Goal: Contribute content: Contribute content

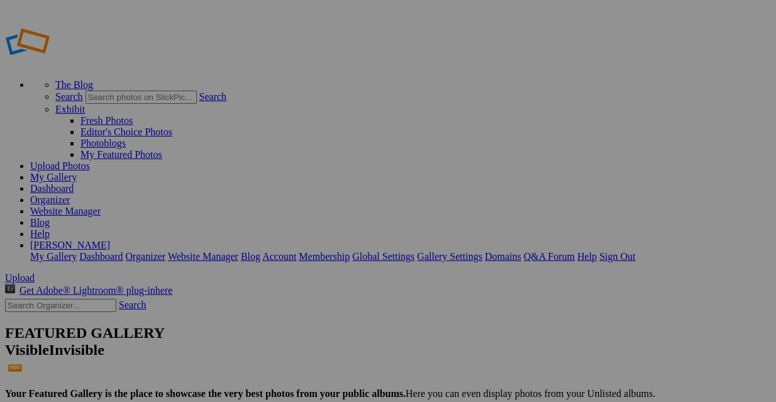
scroll to position [77, 0]
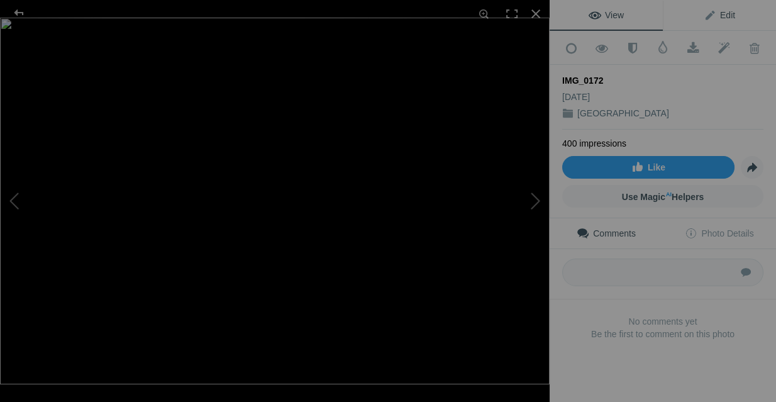
click at [727, 18] on span "Edit" at bounding box center [718, 15] width 31 height 10
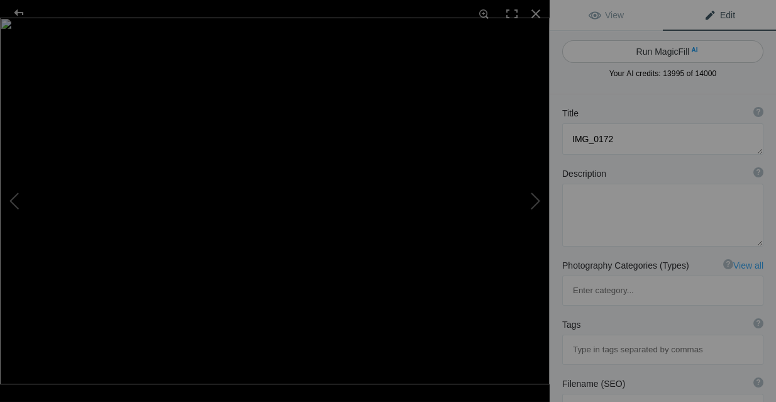
click at [670, 49] on button "Run MagicFill AI" at bounding box center [662, 51] width 201 height 23
type textarea "London Eye Ferris Wheel Against a Blue Sky"
type textarea "The London Eye stands majestically against a backdrop of blue skies and scatter…"
type textarea "london-eye-ferris-wheel-blue-sky.jpg"
type textarea "The London Eye Ferris wheel with glass capsules against a blue sky."
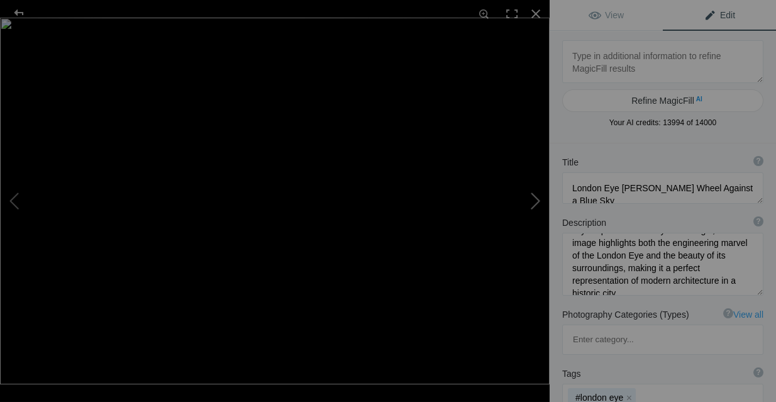
click at [536, 202] on button at bounding box center [502, 200] width 94 height 145
type textarea "Vibrant Pink Double-Decker Bus on London Bridge"
type textarea "A striking pink double-decker bus, emblazoned with "THE EXPEDITIONIAL," travels…"
type textarea "vibrant-pink-double-decker-bus-london-bridge.jpg"
type textarea "A pink double-decker bus labeled "THE EXPEDITIONIAL" crosses a concrete bridge …"
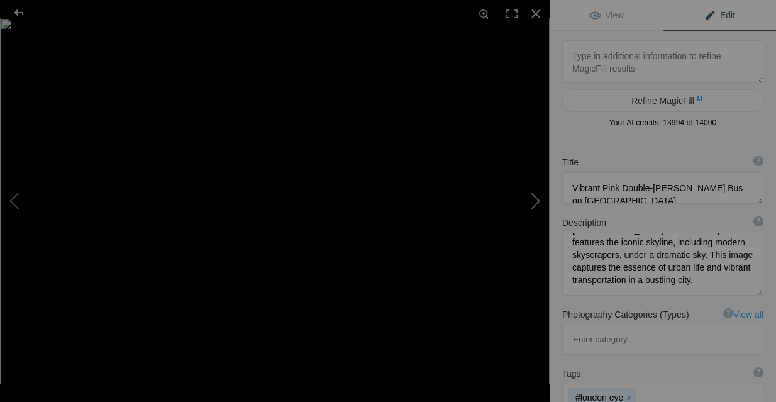
scroll to position [43, 0]
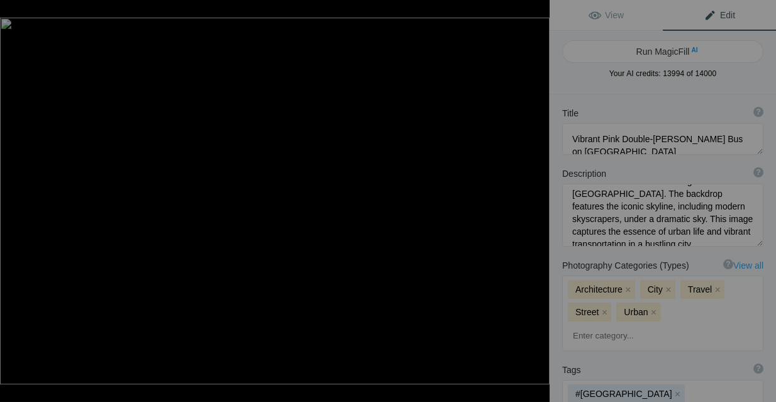
click at [536, 202] on button at bounding box center [502, 200] width 94 height 145
type textarea "IMG_0210"
type textarea "IMG_0210.jpg"
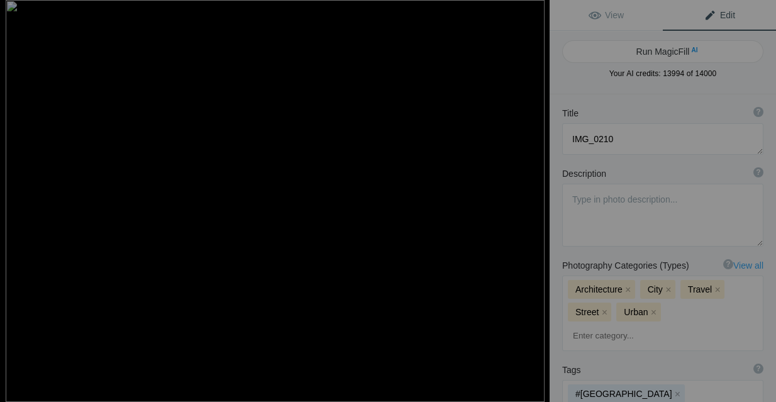
scroll to position [0, 0]
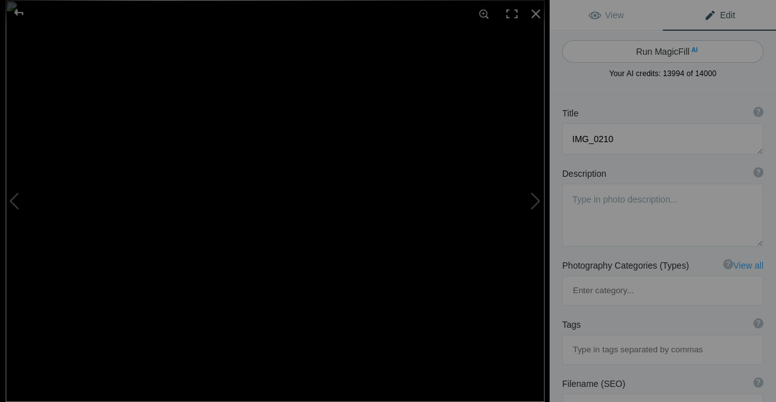
click at [681, 53] on button "Run MagicFill AI" at bounding box center [662, 51] width 201 height 23
type textarea "Reflections of City Life on Glass Facade"
type textarea "This captivating image showcases the reflections of pedestrians walking along a…"
type textarea "reflections-city-life-glass-facade.jpg"
type textarea "Reflections of pedestrians on a glass building facade in the city."
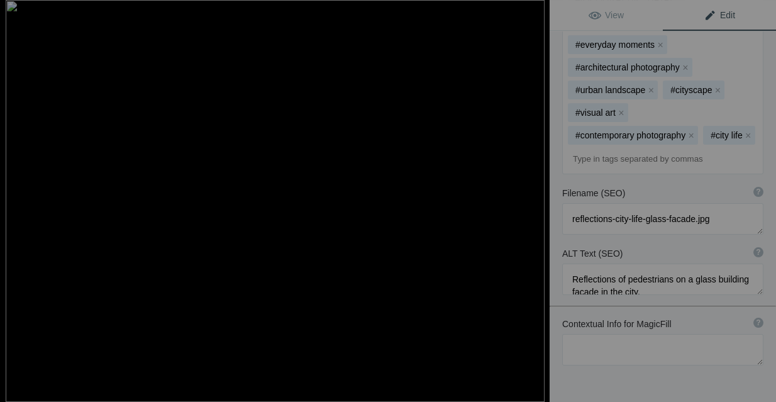
scroll to position [492, 0]
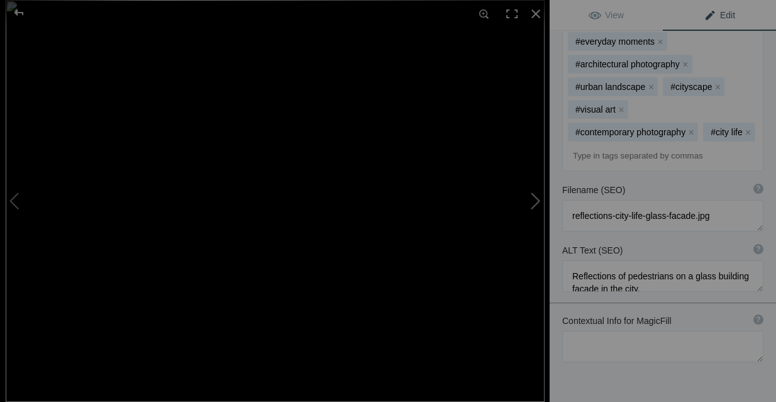
click at [529, 184] on button at bounding box center [502, 200] width 94 height 145
type textarea "The Shard and Urban Architecture in London"
type textarea "This striking image captures the iconic Shard skyscraper, one of London's most …"
type textarea "shard-urban-architecture-london.jpg"
type textarea "A unique perspective of the Shard skyscraper in London, showcasing modern archi…"
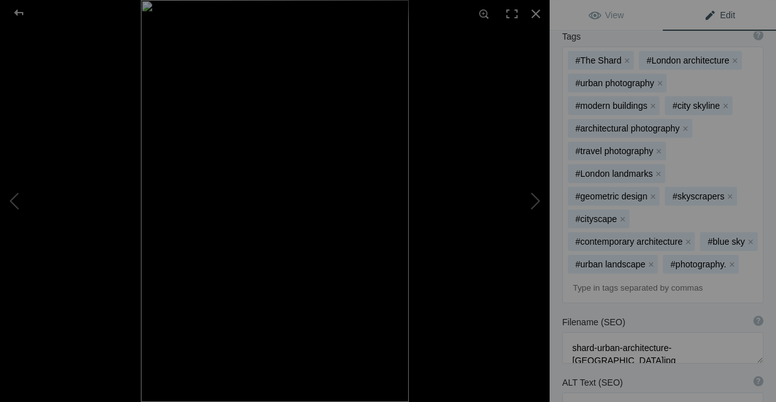
scroll to position [0, 0]
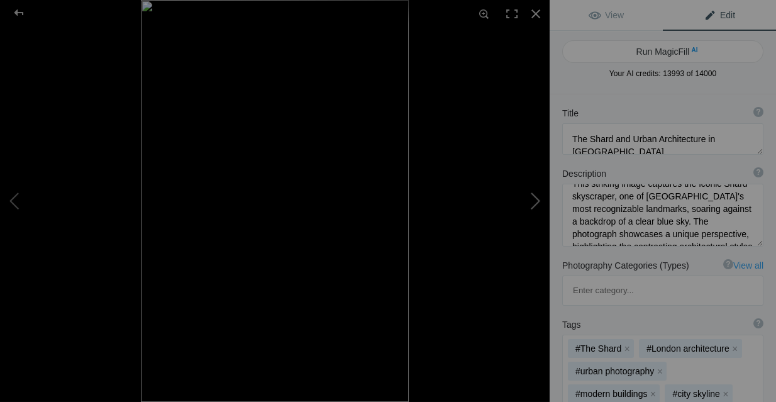
click at [533, 204] on button at bounding box center [502, 200] width 94 height 145
type textarea "Tower Bridge in London: Iconic Landmark Under Clear Skies"
type textarea "A stunning view of Tower Bridge in London, showcasing its impressive Gothic arc…"
type textarea "tower-bridge-london-iconic-landmark.jpg"
type textarea "A view of Tower Bridge in London, featuring pedestrians and vehicles on the bri…"
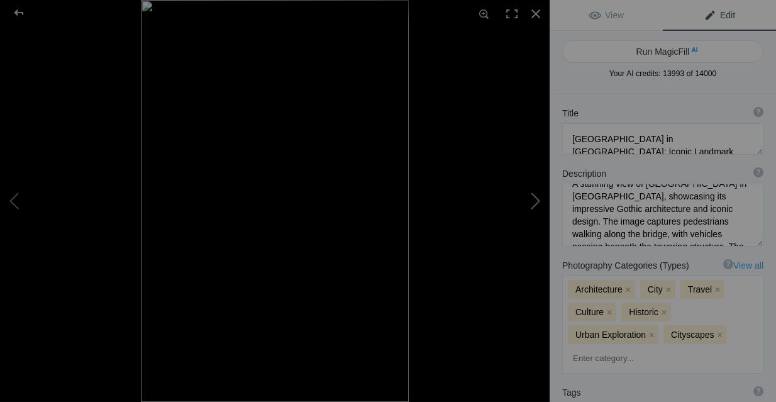
click at [533, 204] on button at bounding box center [502, 200] width 94 height 145
type textarea "Tower Bridge in London: A Blend of Historic and Modern Architecture"
type textarea "A stunning view of the Tower Bridge in London, framed by the intricate architec…"
type textarea "tower-bridge-london-cyclist.jpg"
type textarea "A cyclist passing under Tower Bridge in London, showcasing the architectural de…"
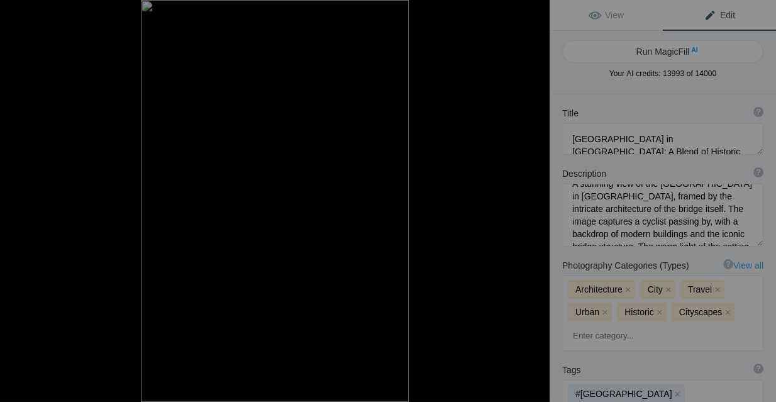
click at [533, 204] on button at bounding box center [502, 200] width 94 height 145
type textarea "IMG_0253"
type textarea "IMG_0253.jpg"
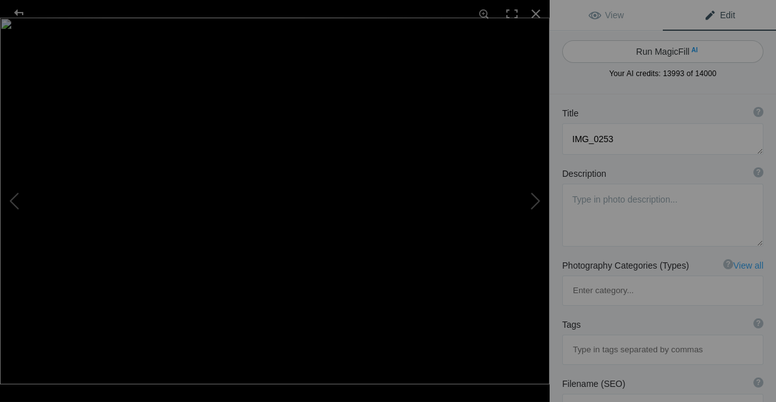
click at [676, 56] on button "Run MagicFill AI" at bounding box center [662, 51] width 201 height 23
type textarea "Airplane Passing Through Bridge Structure"
type textarea "This striking image captures an airplane flying through the intricate framework…"
type textarea "airplane-passing-through-bridge-structure.jpg"
type textarea "Airplane flying through a bridge's structural framework against a blue sky."
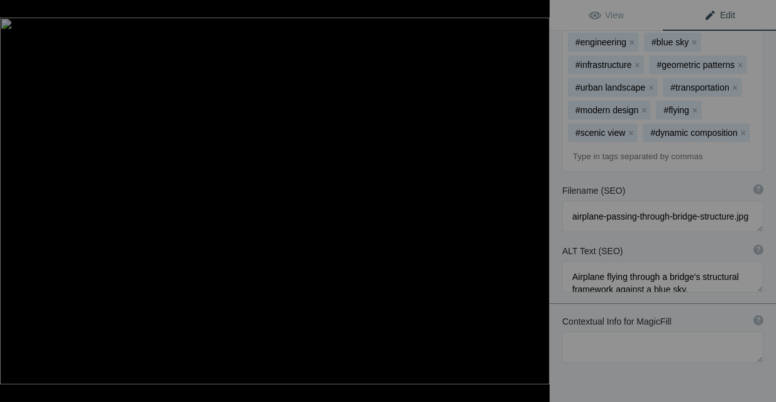
scroll to position [424, 0]
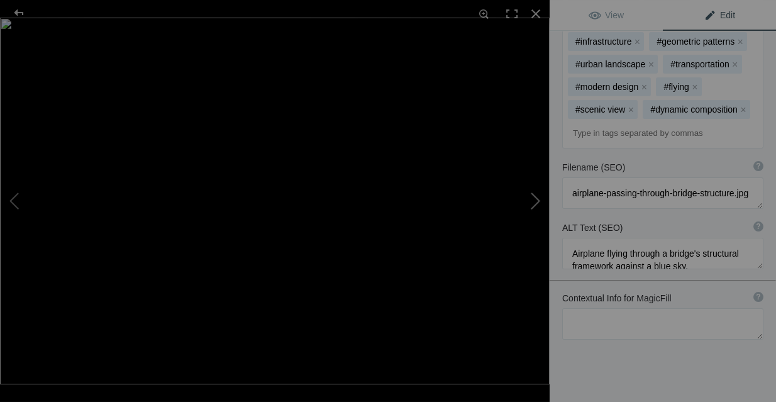
click at [529, 200] on button at bounding box center [502, 200] width 94 height 145
type textarea "IMG_0247"
type textarea "IMG_0247.jpg"
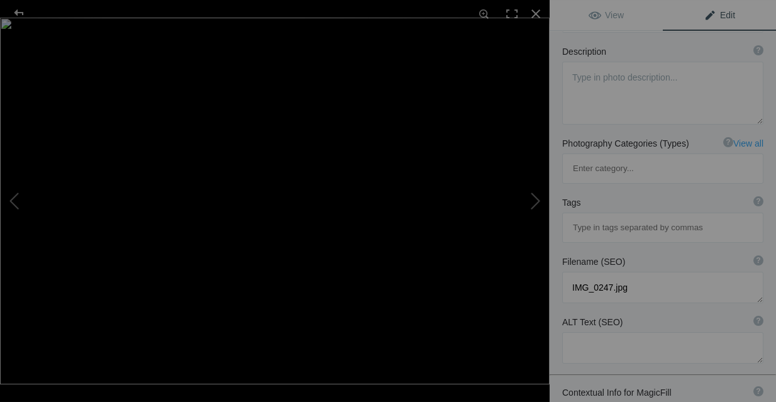
scroll to position [0, 0]
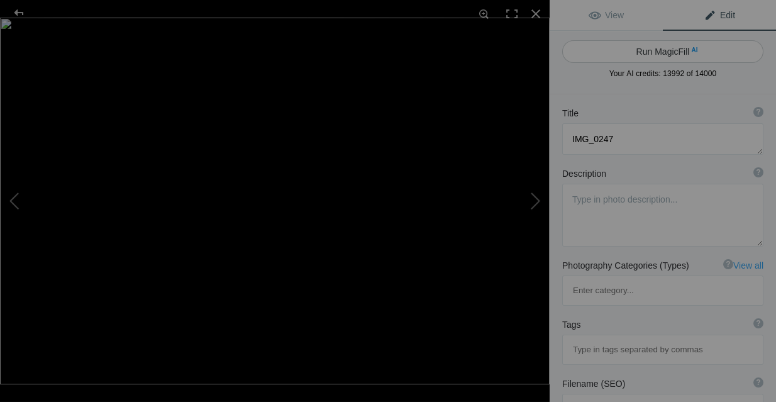
click at [669, 52] on button "Run MagicFill AI" at bounding box center [662, 51] width 201 height 23
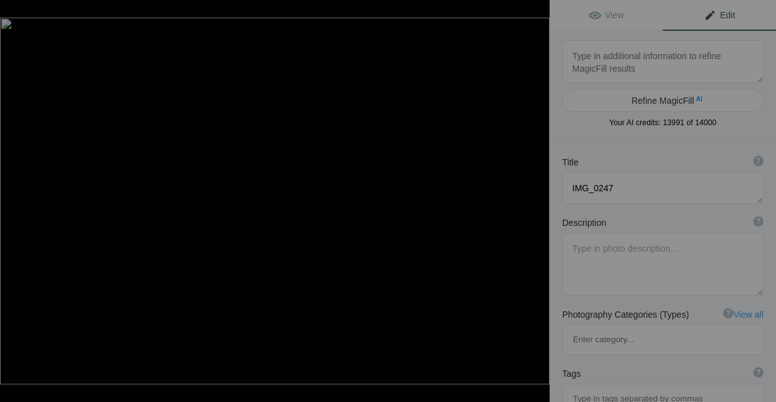
type textarea "Sunset Silhouettes at The Shard, London"
type textarea "This captivating image captures the silhouettes of people enjoying a serene sun…"
type textarea "sunset-silhouettes-the-shard-london.jpg"
type textarea "Silhouettes of people watching a sunset near The Shard in London."
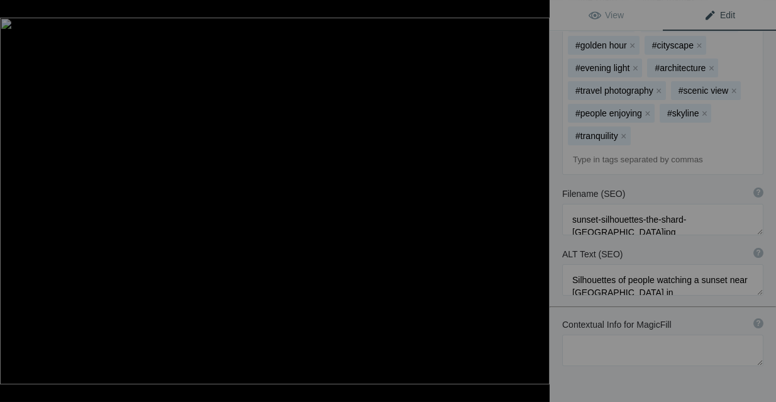
scroll to position [424, 0]
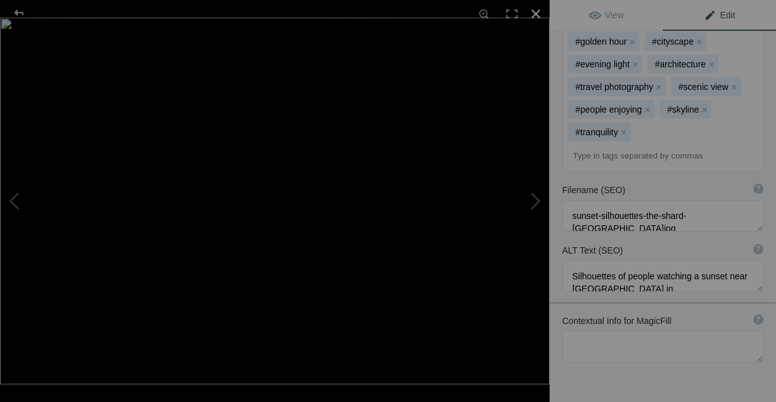
click at [536, 17] on div at bounding box center [536, 14] width 28 height 28
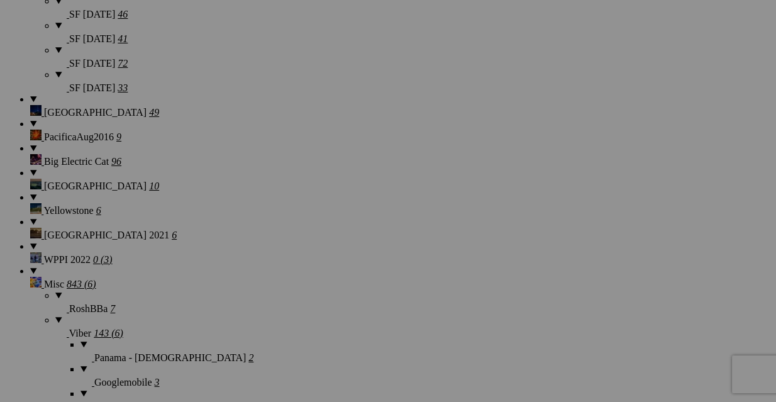
scroll to position [1788, 0]
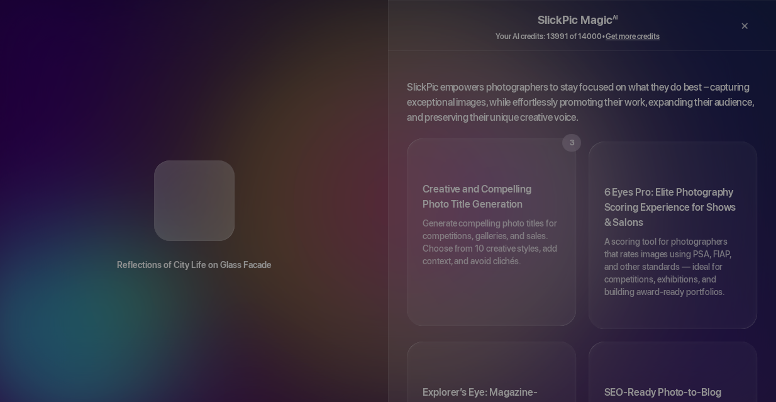
click at [513, 183] on h3 "Creative and Compelling Photo Title Generation" at bounding box center [491, 199] width 138 height 35
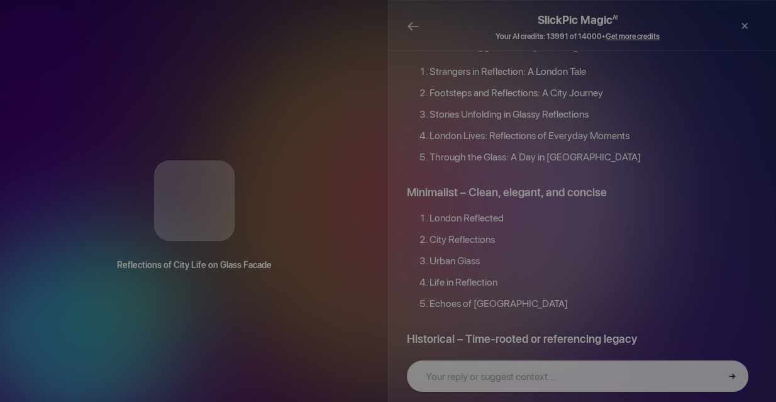
scroll to position [695, 0]
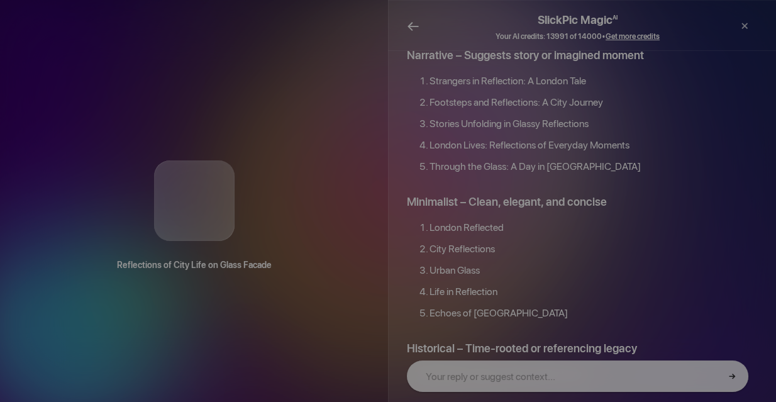
click at [413, 29] on span "←" at bounding box center [413, 26] width 13 height 18
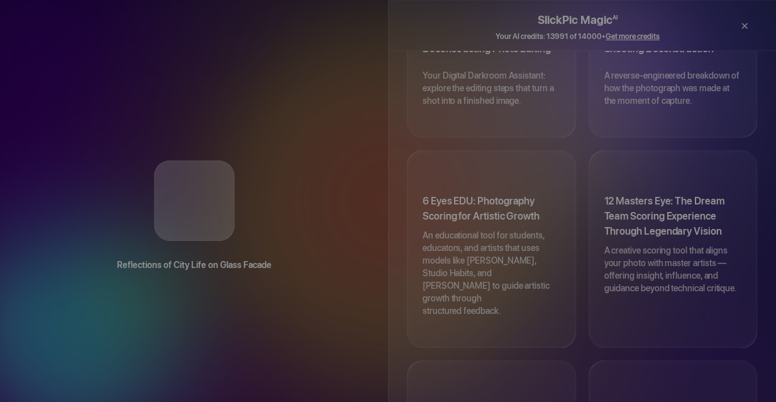
click at [716, 23] on div at bounding box center [718, 27] width 21 height 32
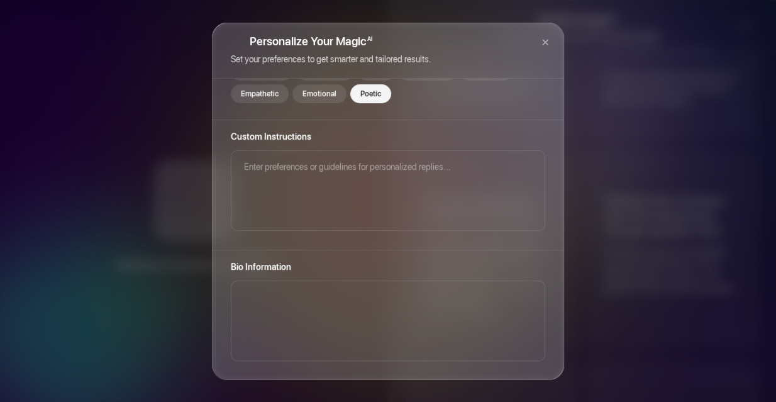
scroll to position [0, 0]
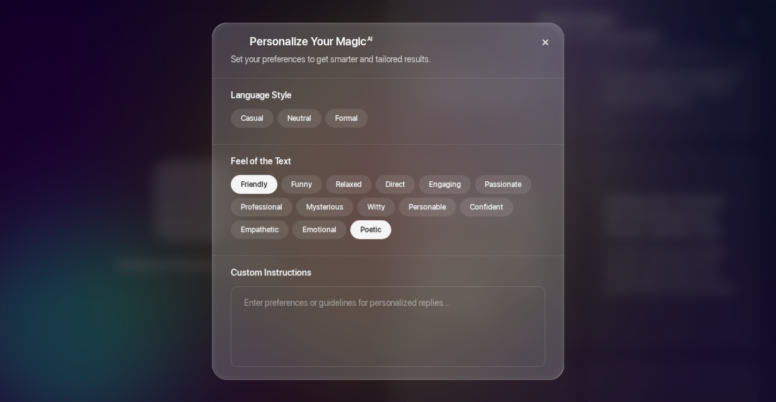
click at [546, 41] on div "×" at bounding box center [545, 42] width 38 height 38
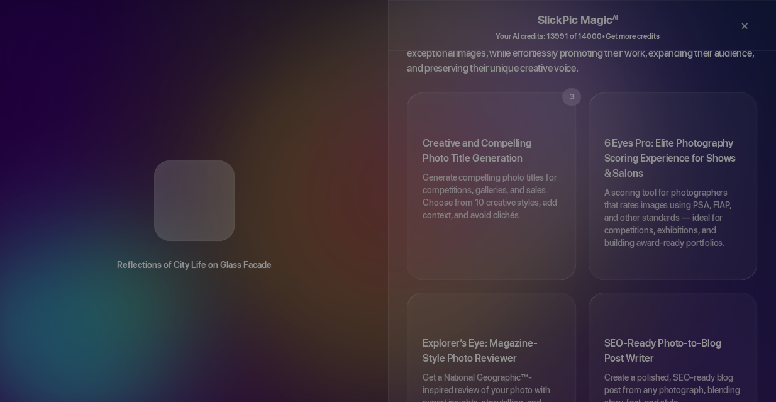
scroll to position [47, 0]
